Goal: Task Accomplishment & Management: Use online tool/utility

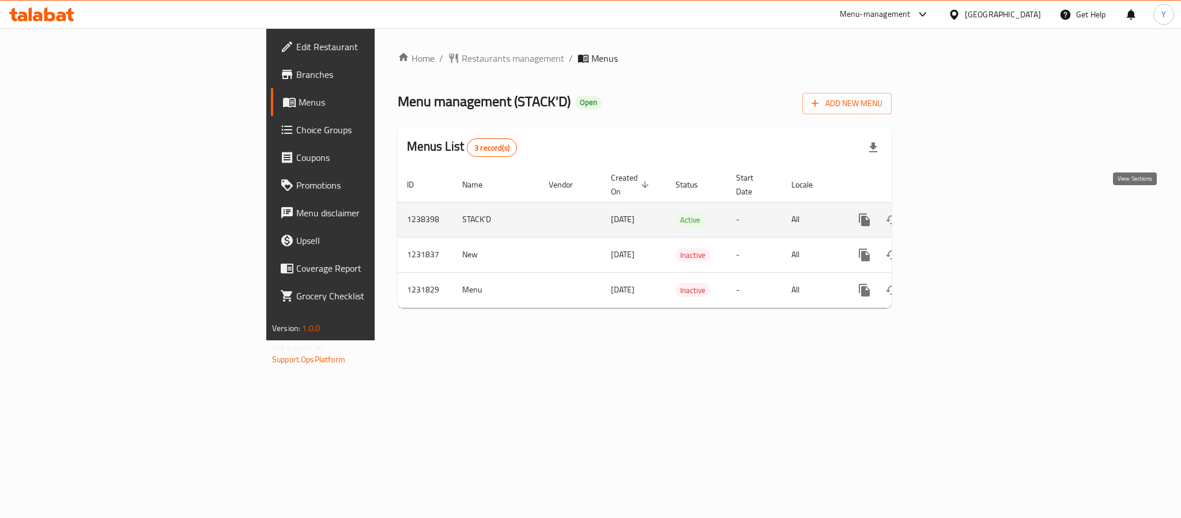
click at [954, 213] on icon "enhanced table" at bounding box center [948, 220] width 14 height 14
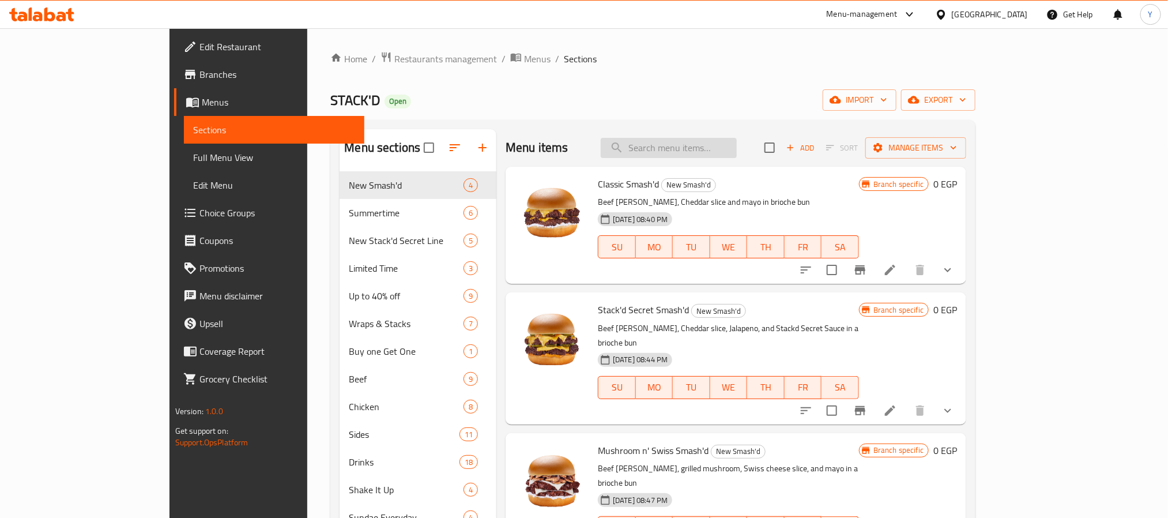
click at [728, 157] on input "search" at bounding box center [669, 148] width 136 height 20
paste input "Cheese Burger"
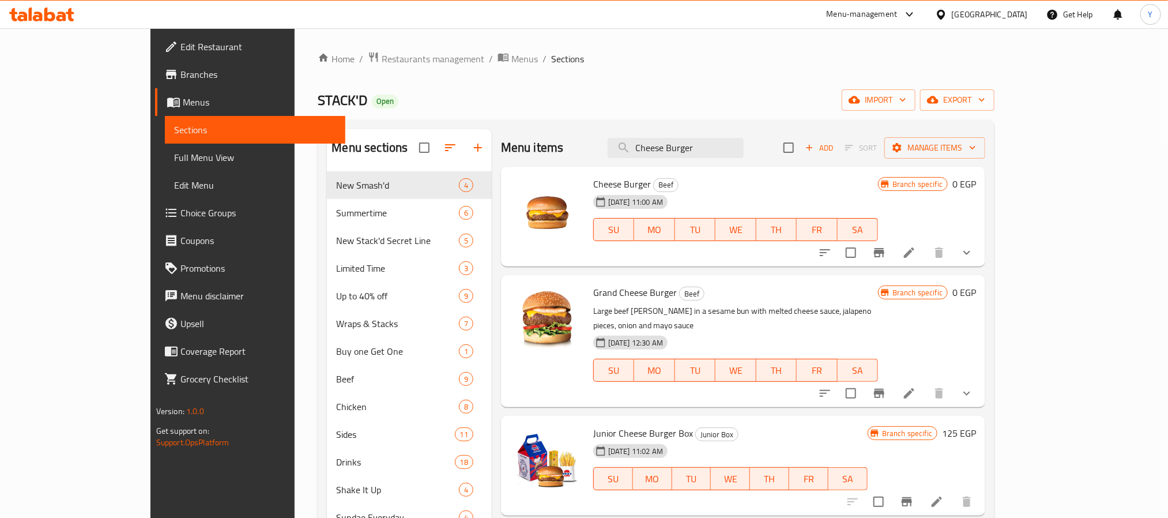
type input "Cheese Burger"
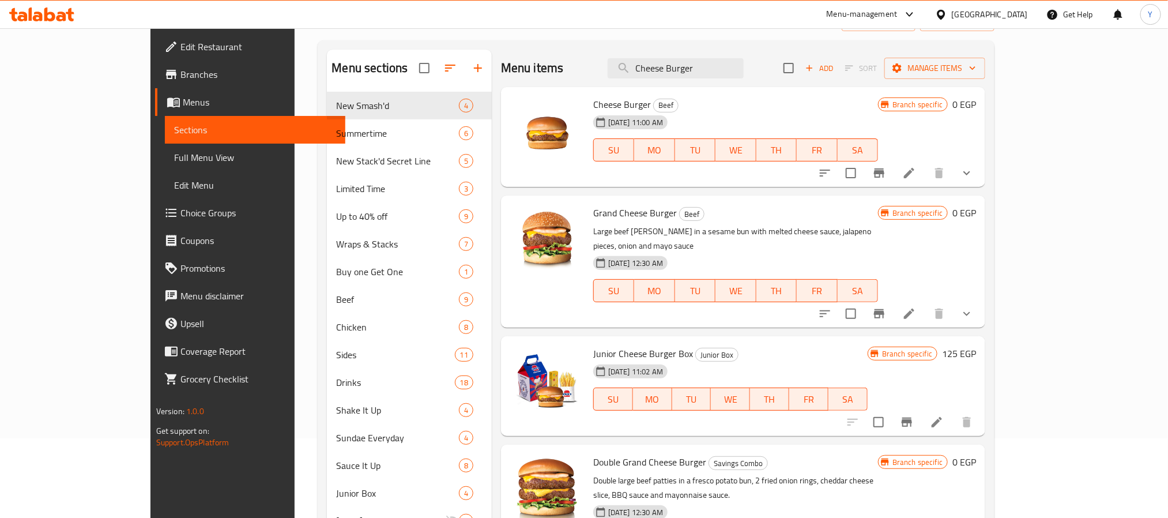
scroll to position [298, 0]
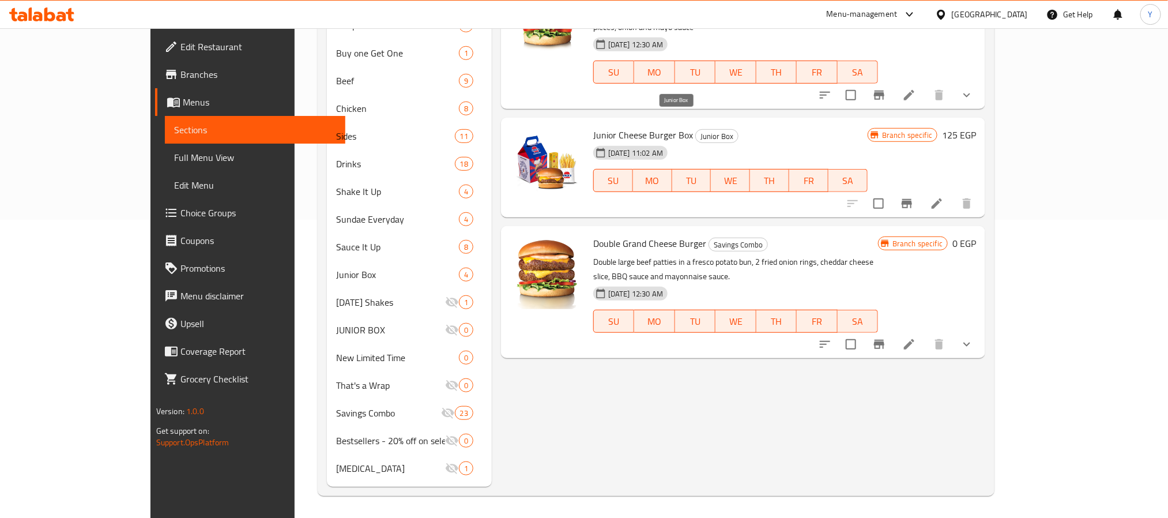
click at [696, 130] on span "Junior Box" at bounding box center [717, 136] width 42 height 13
drag, startPoint x: 660, startPoint y: 123, endPoint x: 683, endPoint y: 123, distance: 22.5
click at [696, 130] on span "Junior Box" at bounding box center [717, 136] width 42 height 13
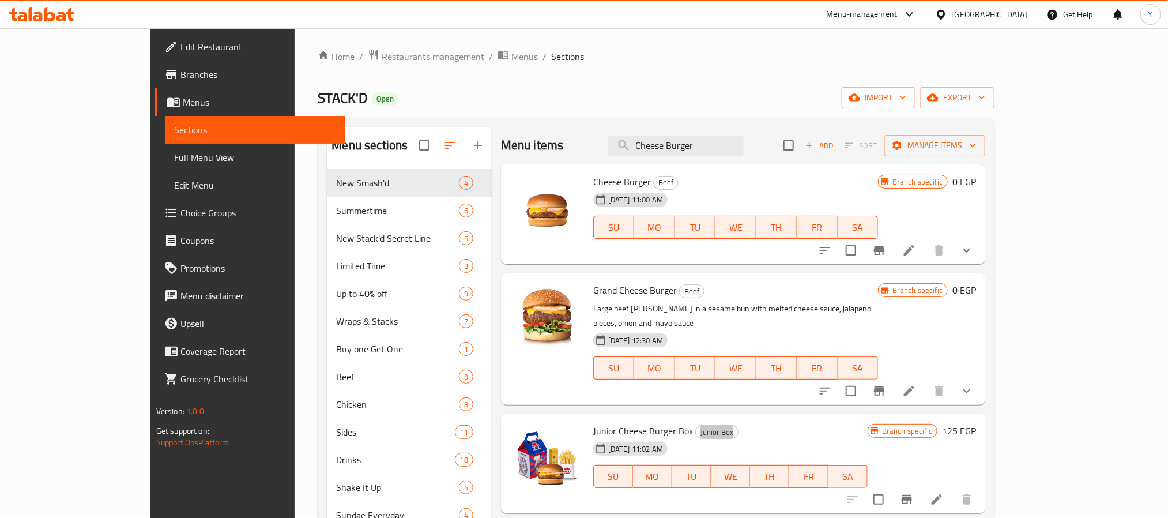
scroll to position [0, 0]
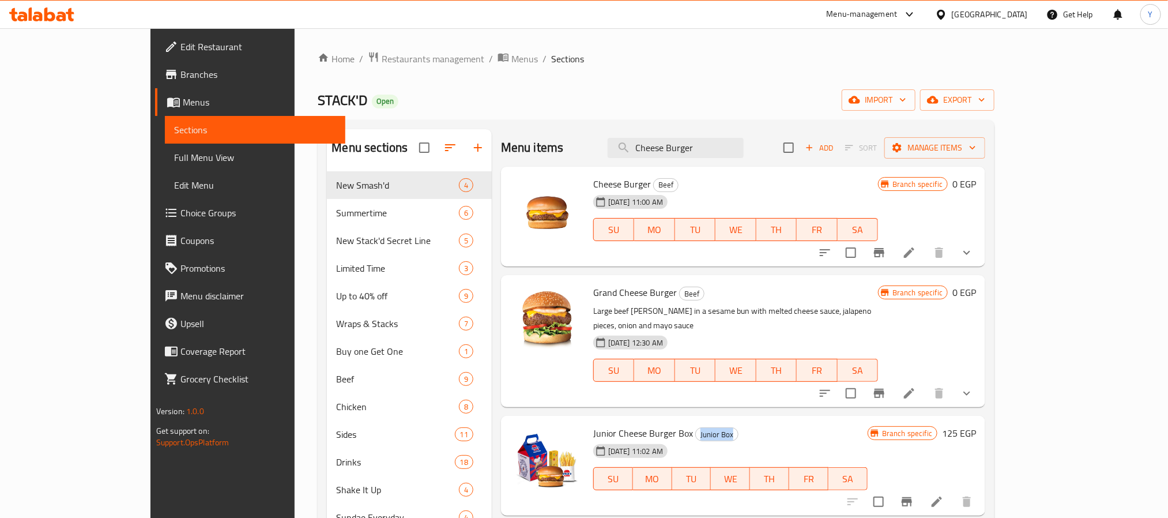
click at [980, 259] on button "show more" at bounding box center [967, 253] width 28 height 28
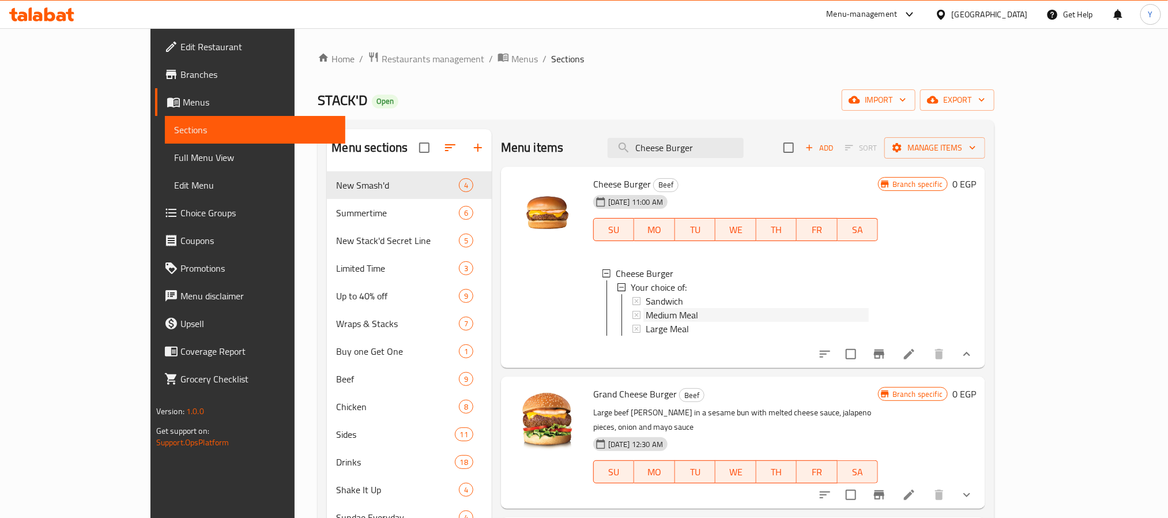
click at [645, 315] on span "Medium Meal" at bounding box center [671, 315] width 52 height 14
click at [651, 300] on div "Sandwich" at bounding box center [756, 301] width 223 height 14
click at [743, 154] on input "Cheese Burger" at bounding box center [675, 148] width 136 height 20
paste input "JR [DEMOGRAPHIC_DATA]"
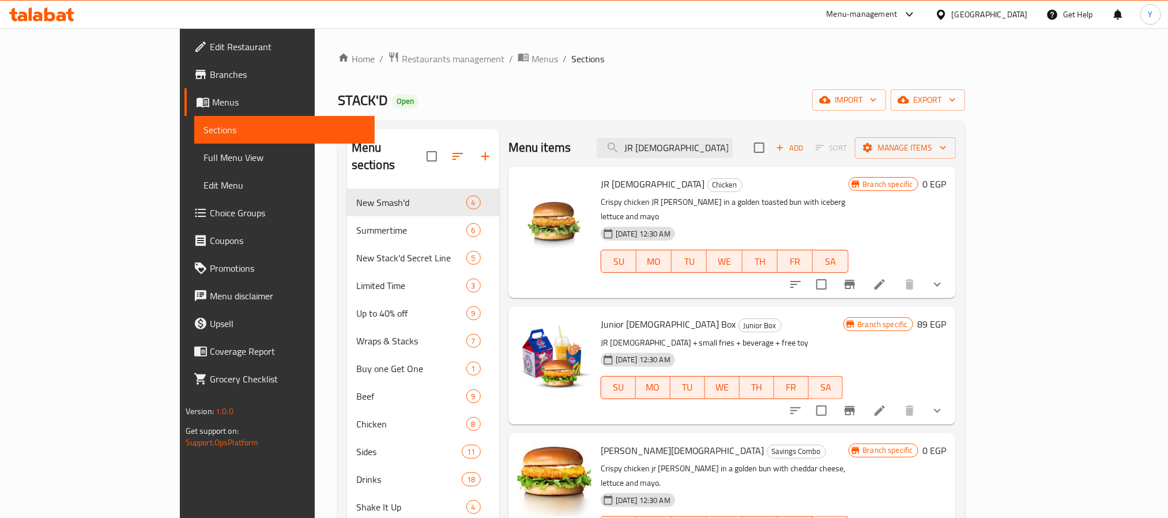
type input "JR [DEMOGRAPHIC_DATA]"
click at [944, 277] on icon "show more" at bounding box center [937, 284] width 14 height 14
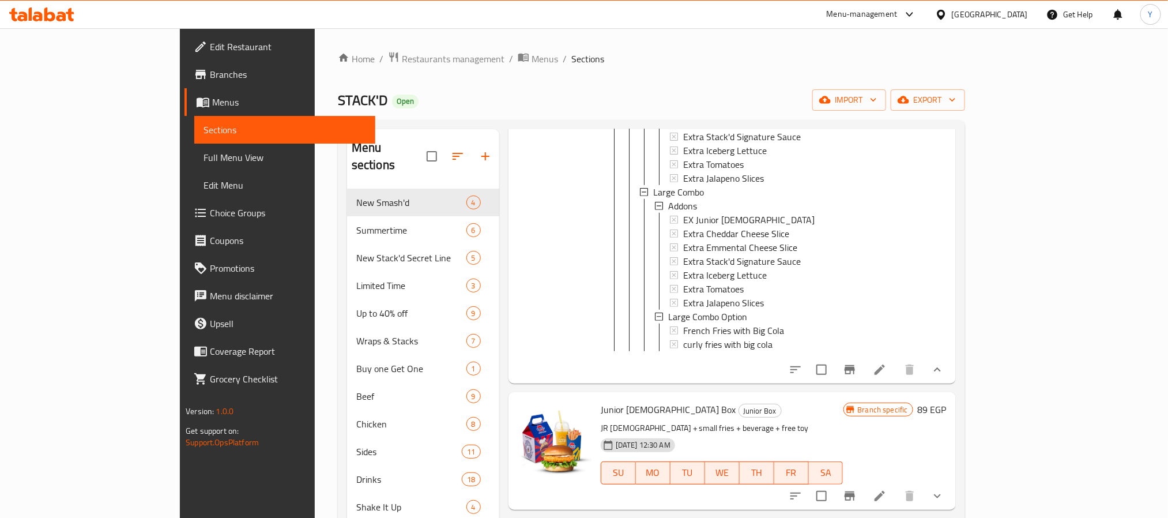
scroll to position [432, 0]
